Goal: Information Seeking & Learning: Learn about a topic

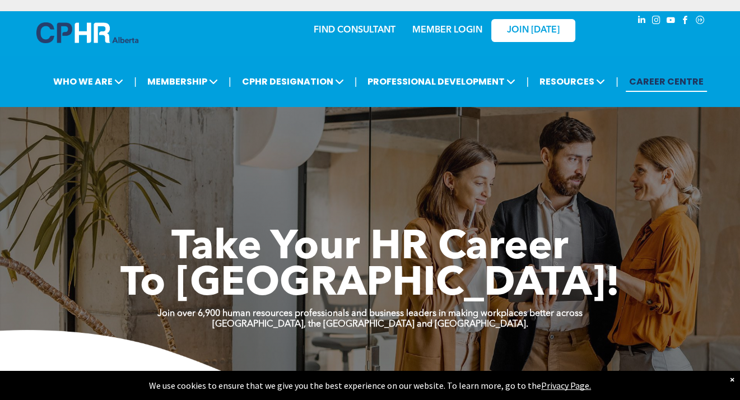
click at [428, 26] on link "MEMBER LOGIN" at bounding box center [448, 30] width 70 height 9
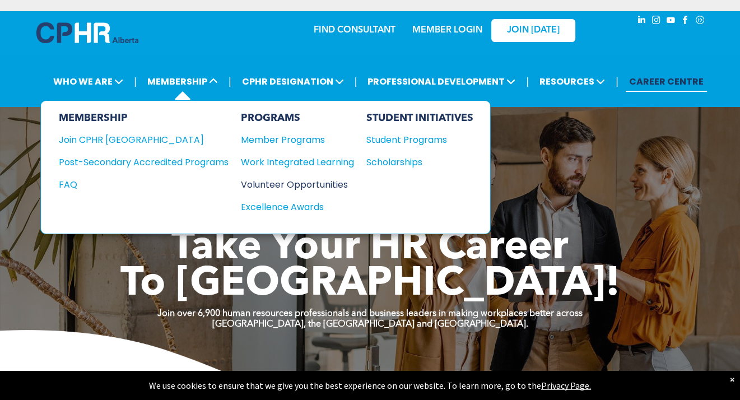
click at [288, 184] on div "Volunteer Opportunities" at bounding box center [292, 185] width 102 height 14
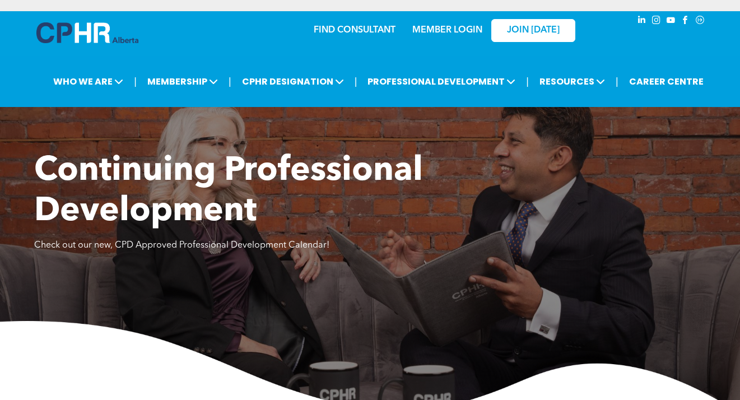
scroll to position [1825, 0]
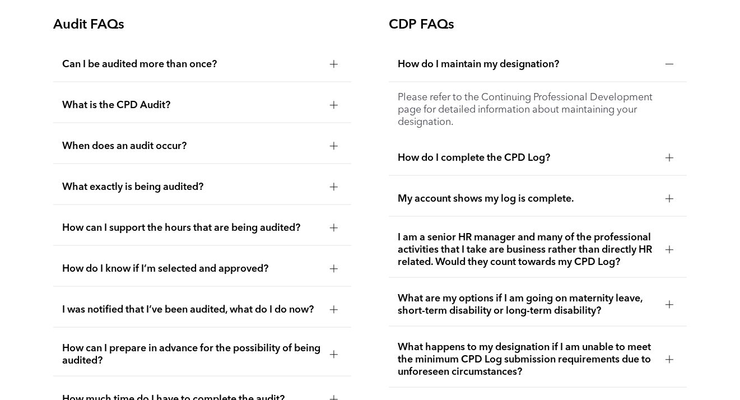
click at [666, 245] on div at bounding box center [670, 249] width 8 height 8
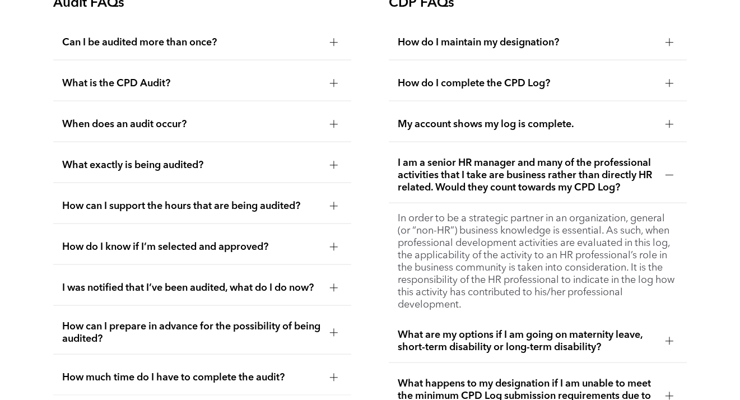
scroll to position [1881, 0]
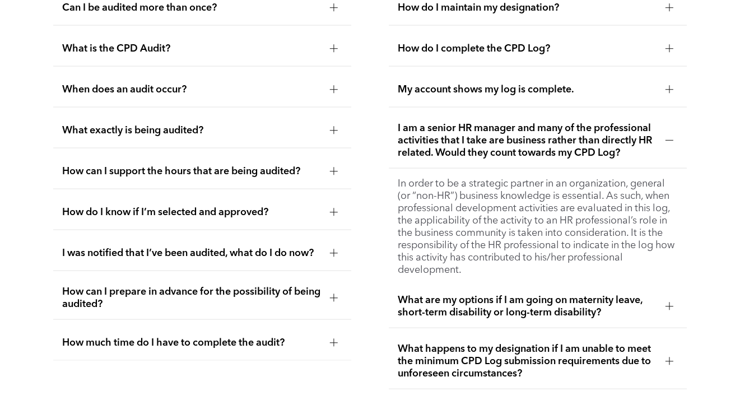
click at [666, 137] on div at bounding box center [670, 141] width 8 height 8
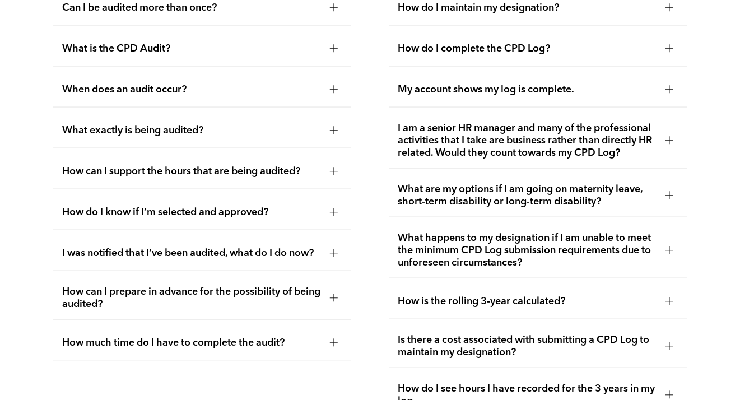
click at [669, 247] on div at bounding box center [669, 251] width 1 height 8
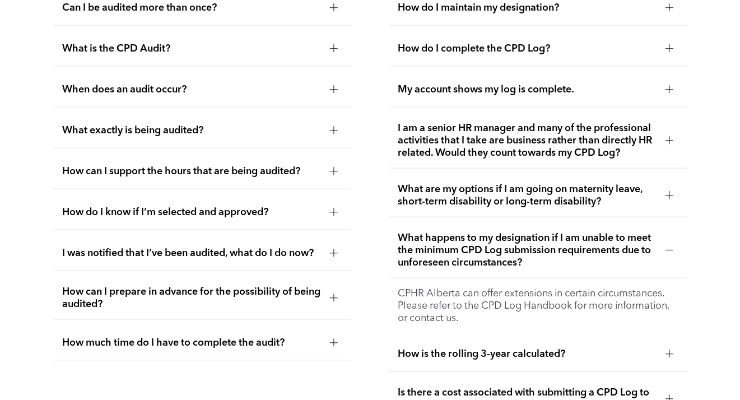
click at [666, 247] on div at bounding box center [670, 251] width 8 height 8
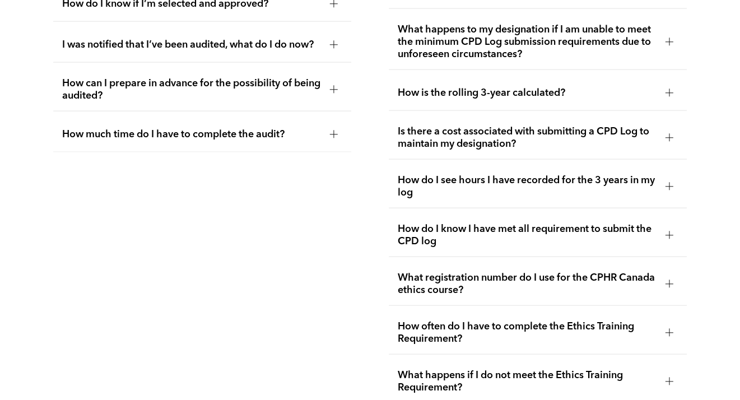
scroll to position [2105, 0]
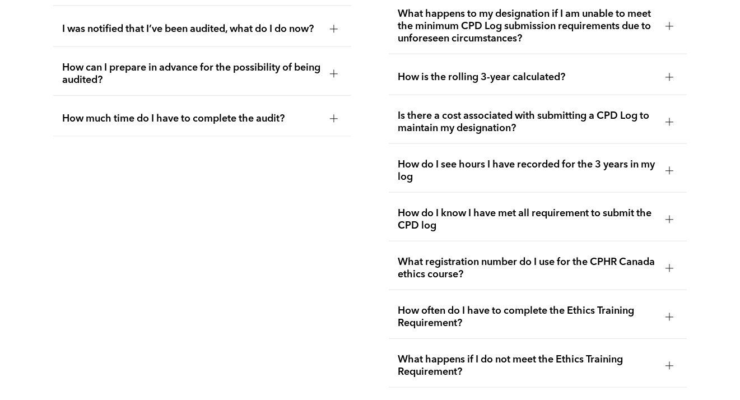
click at [664, 309] on div at bounding box center [669, 317] width 17 height 17
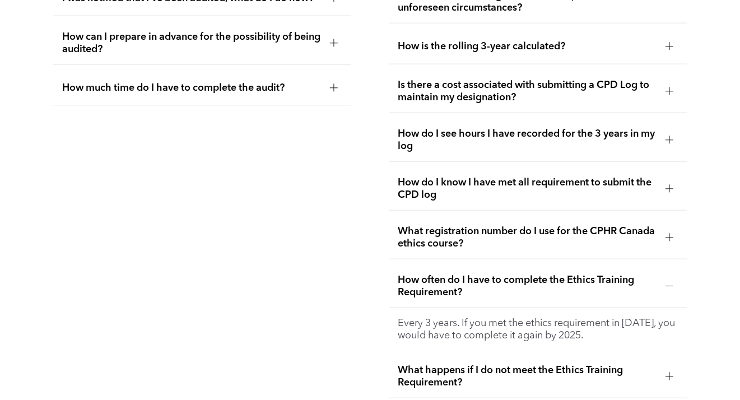
scroll to position [2161, 0]
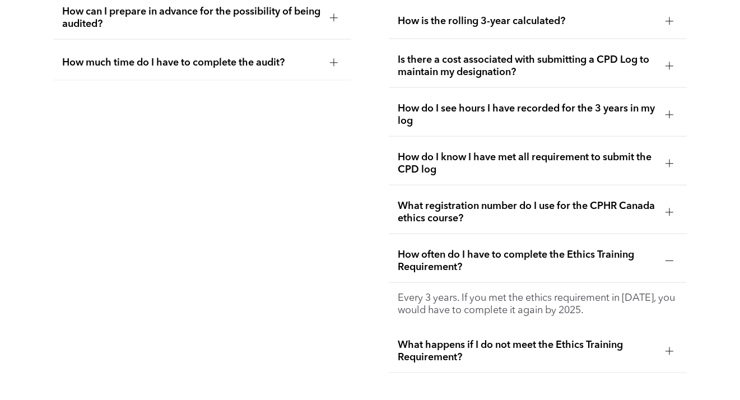
click at [664, 344] on div at bounding box center [669, 351] width 17 height 17
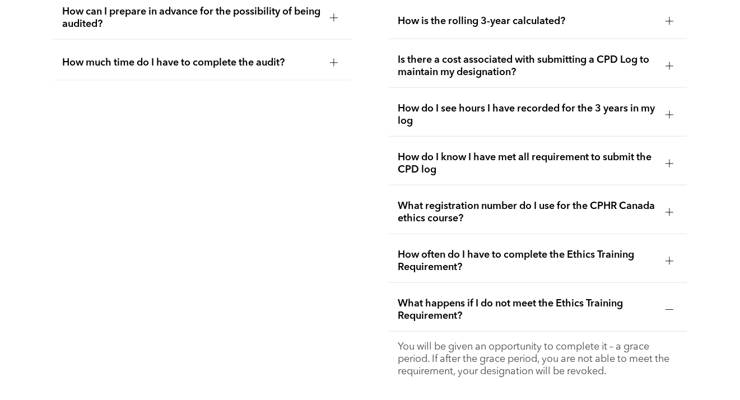
click at [666, 309] on div at bounding box center [670, 309] width 8 height 1
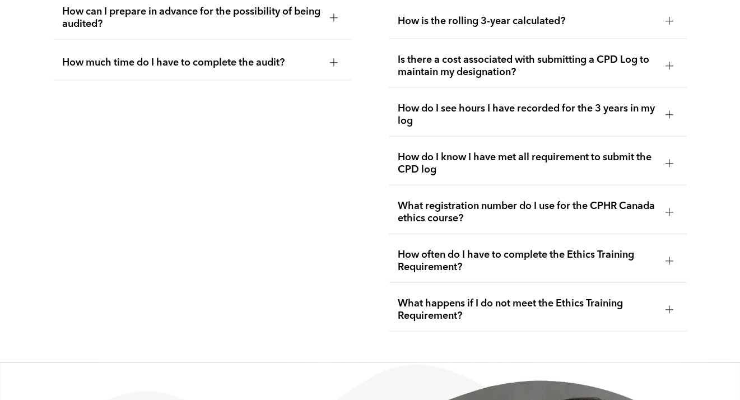
click at [661, 205] on div at bounding box center [669, 212] width 17 height 17
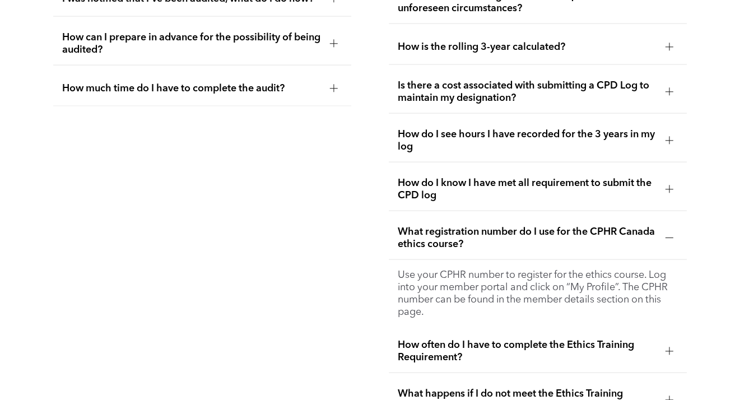
scroll to position [2217, 0]
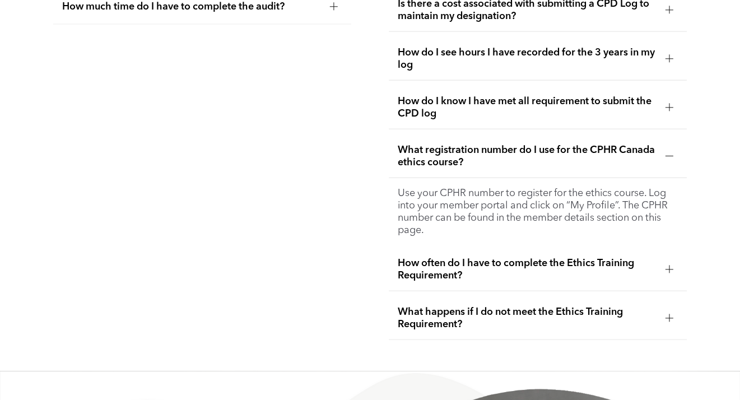
click at [669, 152] on div at bounding box center [669, 156] width 1 height 8
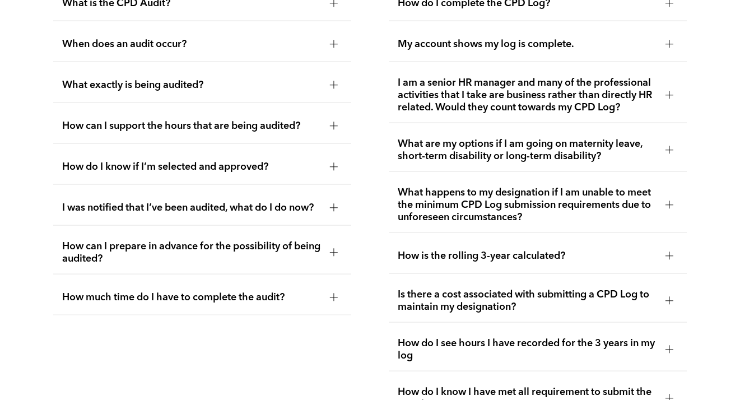
scroll to position [1769, 0]
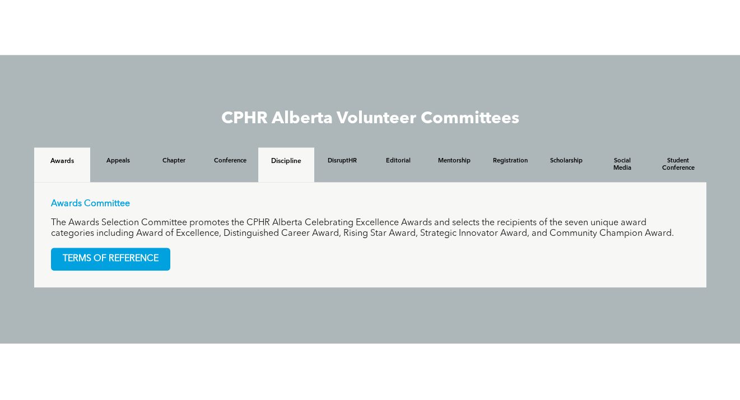
scroll to position [928, 0]
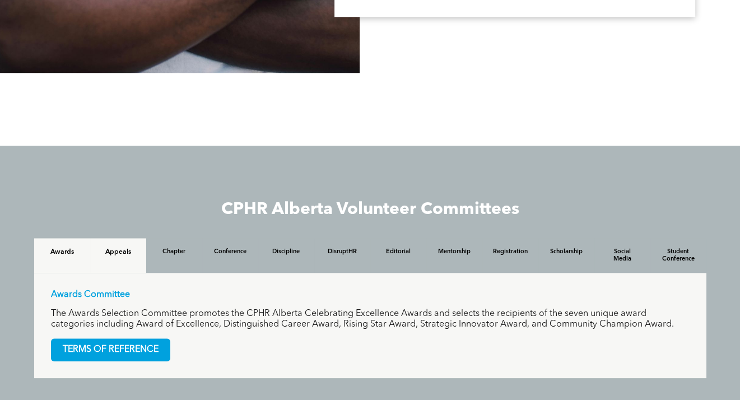
click at [122, 254] on h4 "Appeals" at bounding box center [118, 252] width 36 height 8
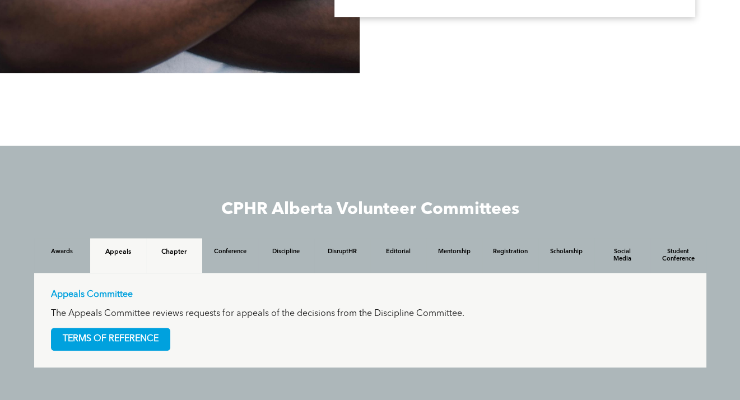
click at [182, 256] on h4 "Chapter" at bounding box center [174, 252] width 36 height 8
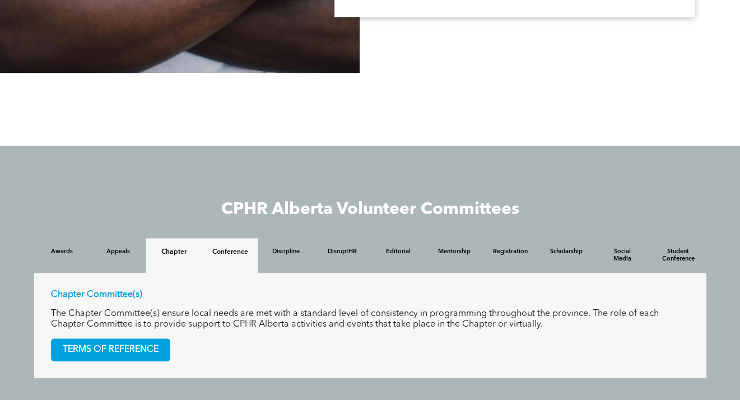
click at [242, 256] on h4 "Conference" at bounding box center [230, 252] width 36 height 8
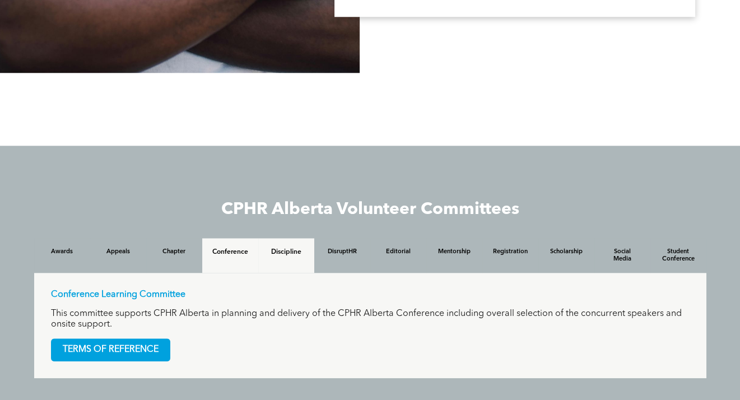
click at [283, 252] on h4 "Discipline" at bounding box center [286, 252] width 36 height 8
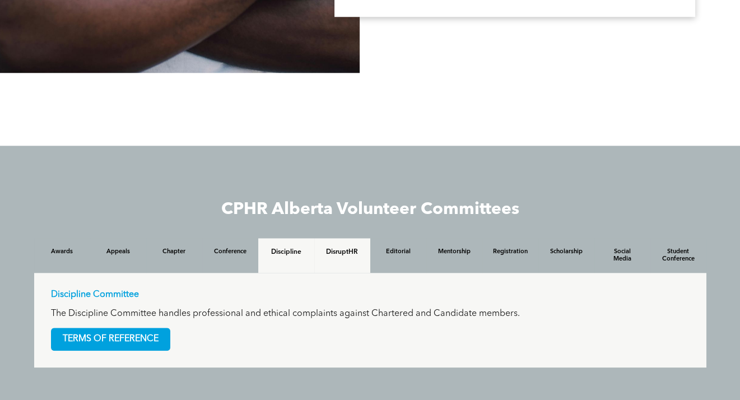
click at [330, 253] on h4 "DisruptHR" at bounding box center [343, 252] width 36 height 8
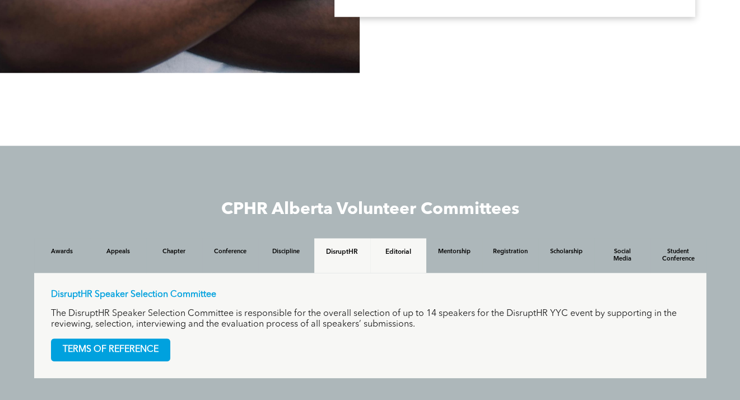
click at [396, 253] on h4 "Editorial" at bounding box center [399, 252] width 36 height 8
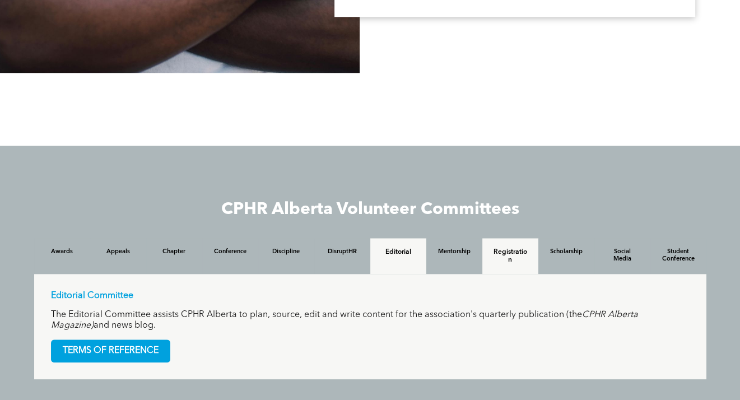
click at [508, 253] on h4 "Registration" at bounding box center [511, 256] width 36 height 16
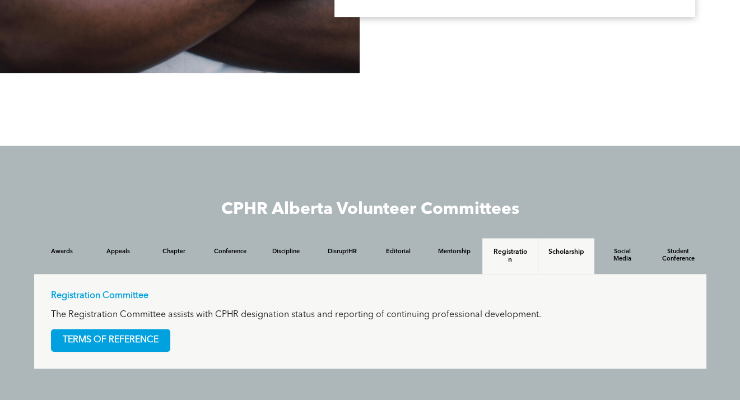
click at [568, 254] on h4 "Scholarship" at bounding box center [567, 252] width 36 height 8
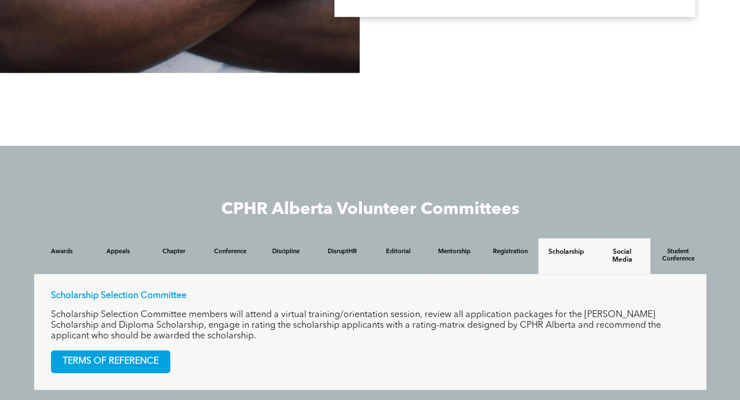
click at [620, 259] on h4 "Social Media" at bounding box center [623, 256] width 36 height 16
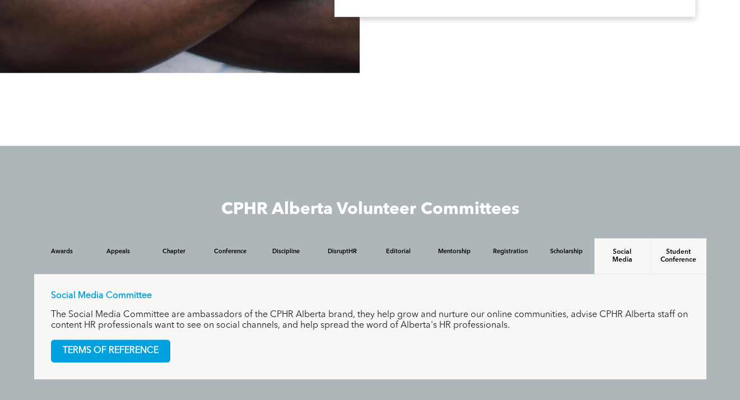
click at [681, 257] on h4 "Student Conference" at bounding box center [679, 256] width 36 height 16
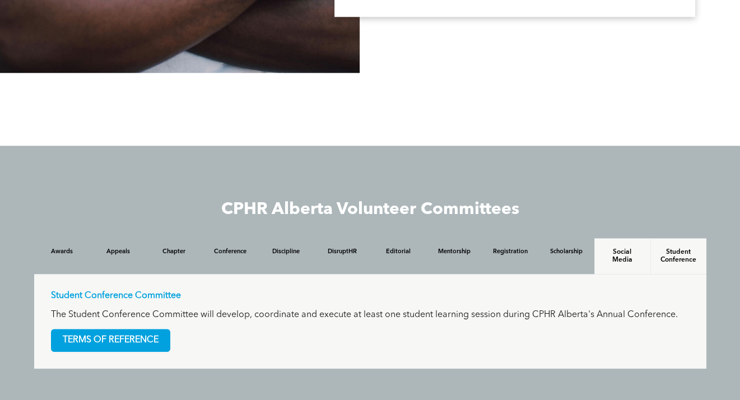
drag, startPoint x: 614, startPoint y: 255, endPoint x: 608, endPoint y: 255, distance: 6.2
click at [614, 255] on h4 "Social Media" at bounding box center [623, 256] width 36 height 16
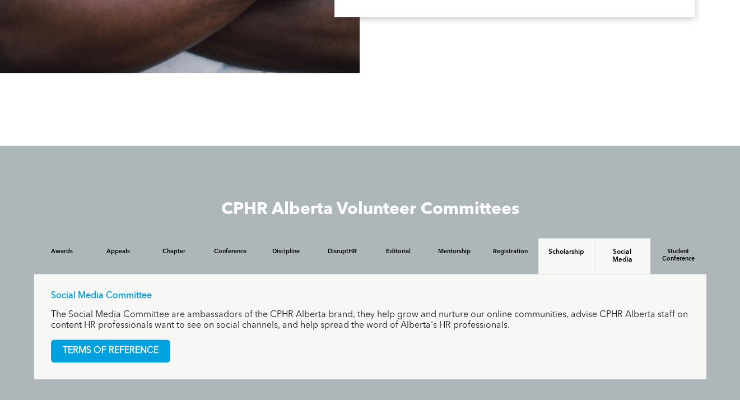
click at [571, 256] on h4 "Scholarship" at bounding box center [567, 252] width 36 height 8
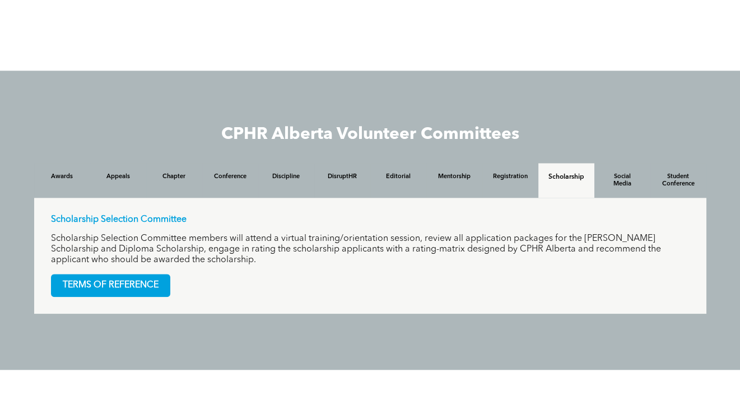
scroll to position [984, 0]
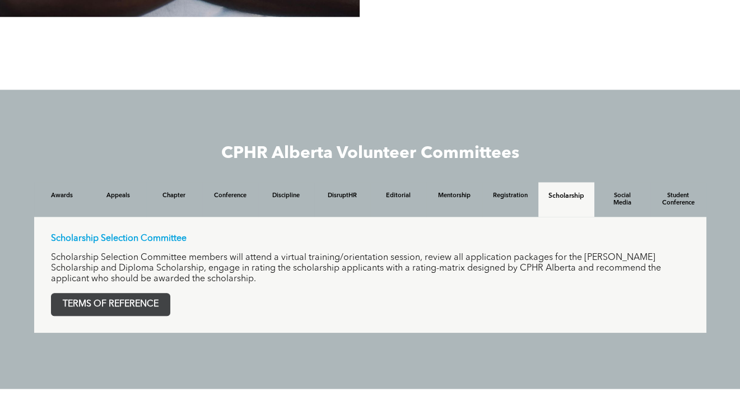
click at [113, 312] on span "TERMS OF REFERENCE" at bounding box center [111, 305] width 118 height 22
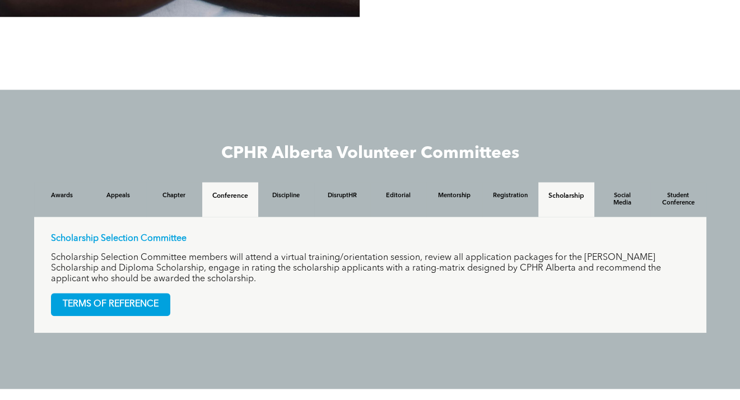
click at [238, 198] on h4 "Conference" at bounding box center [230, 196] width 36 height 8
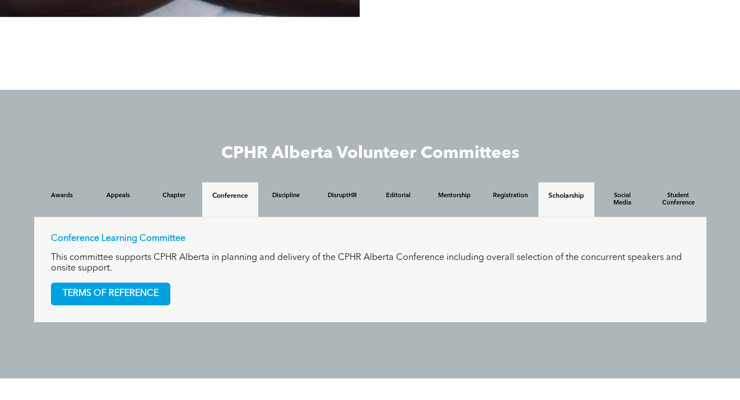
click at [567, 200] on h4 "Scholarship" at bounding box center [567, 196] width 36 height 8
